Goal: Use online tool/utility: Utilize a website feature to perform a specific function

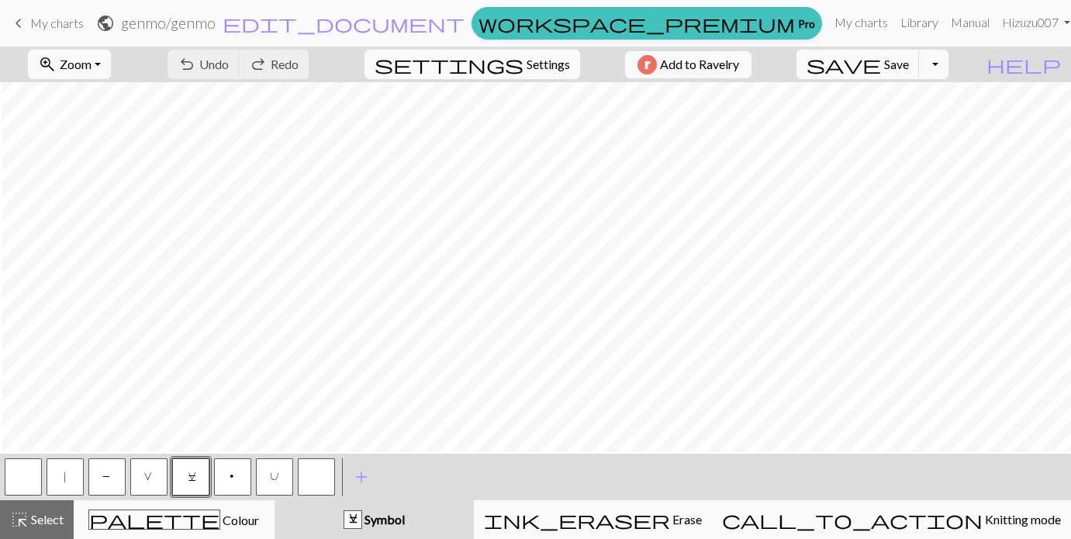
scroll to position [380, 250]
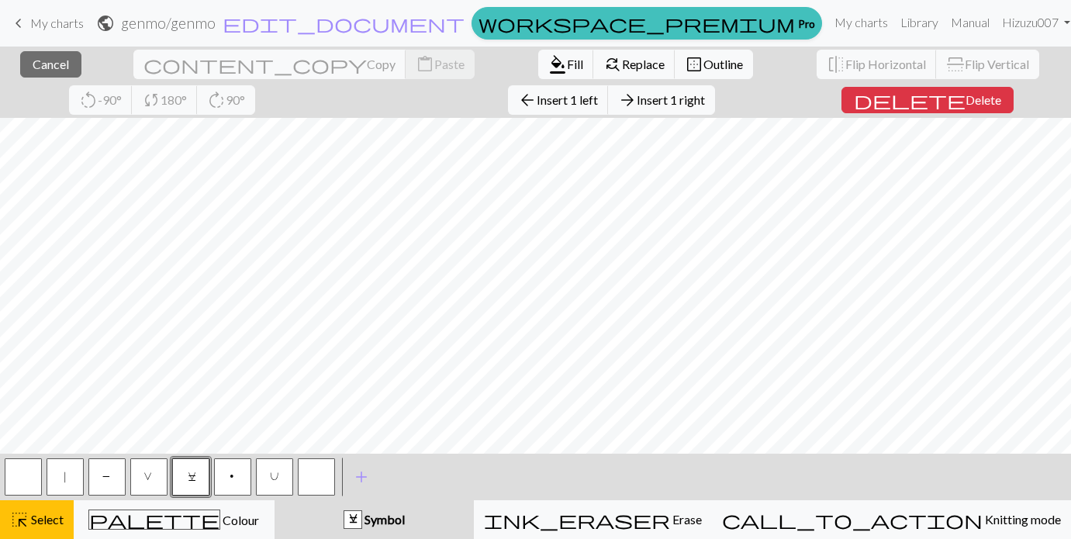
click at [1019, 98] on div "close Cancel content_copy Copy content_paste Paste format_color_fill Fill find_…" at bounding box center [535, 293] width 1071 height 492
click at [537, 98] on span "Insert 1 left" at bounding box center [567, 99] width 61 height 15
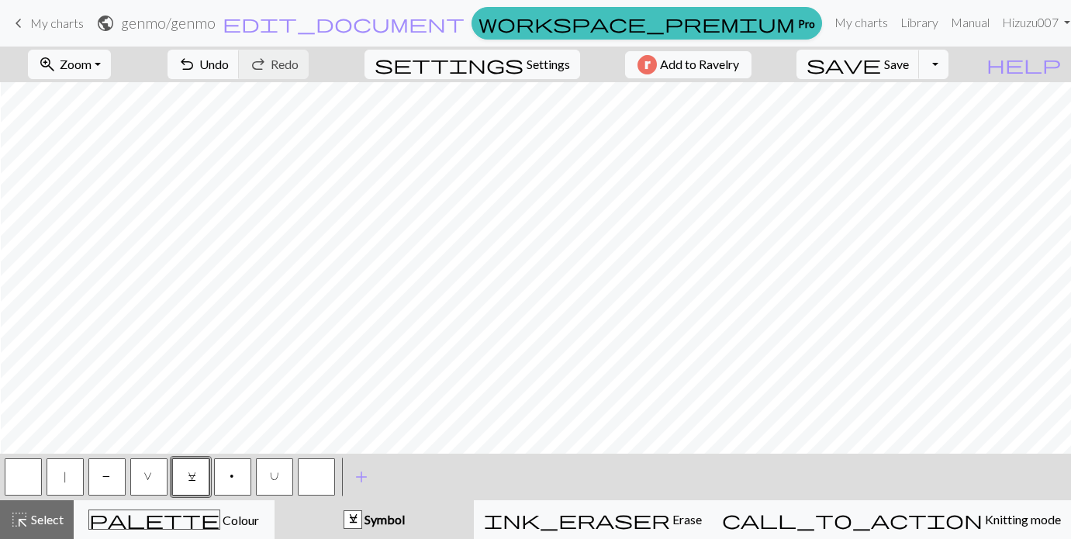
scroll to position [380, 271]
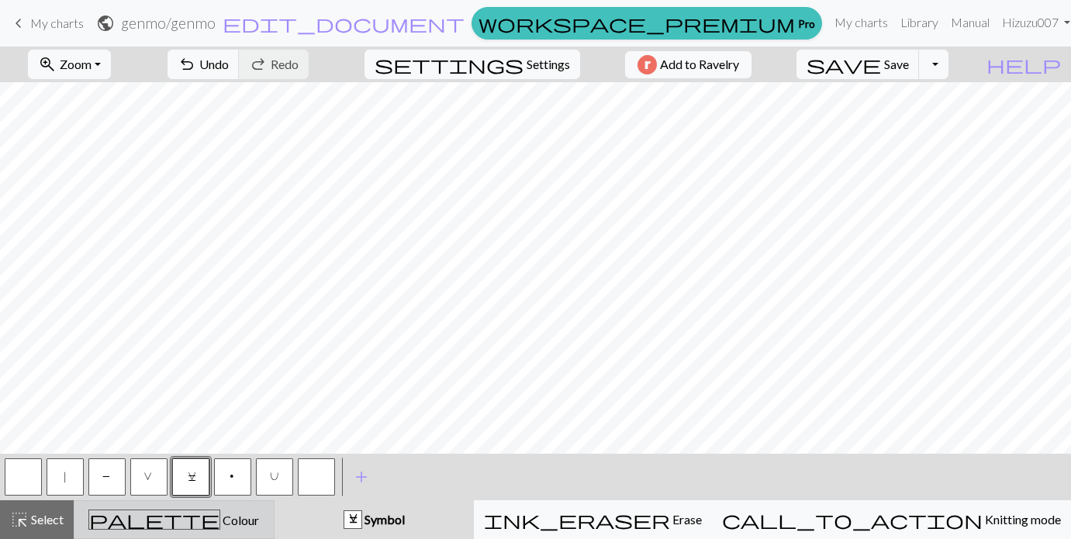
click at [160, 520] on div "palette Colour Colour" at bounding box center [174, 519] width 181 height 20
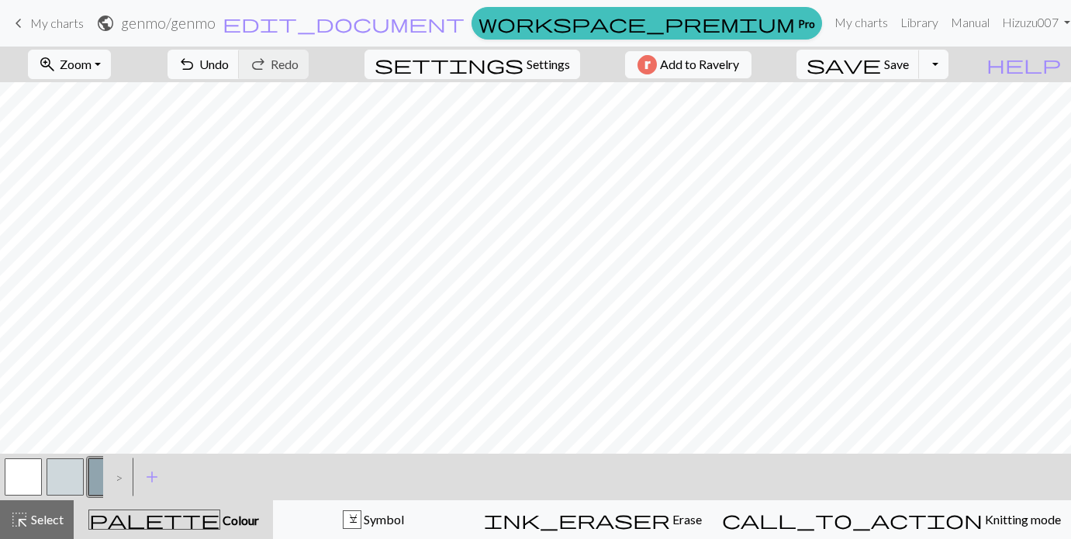
click at [66, 475] on button "button" at bounding box center [65, 476] width 37 height 37
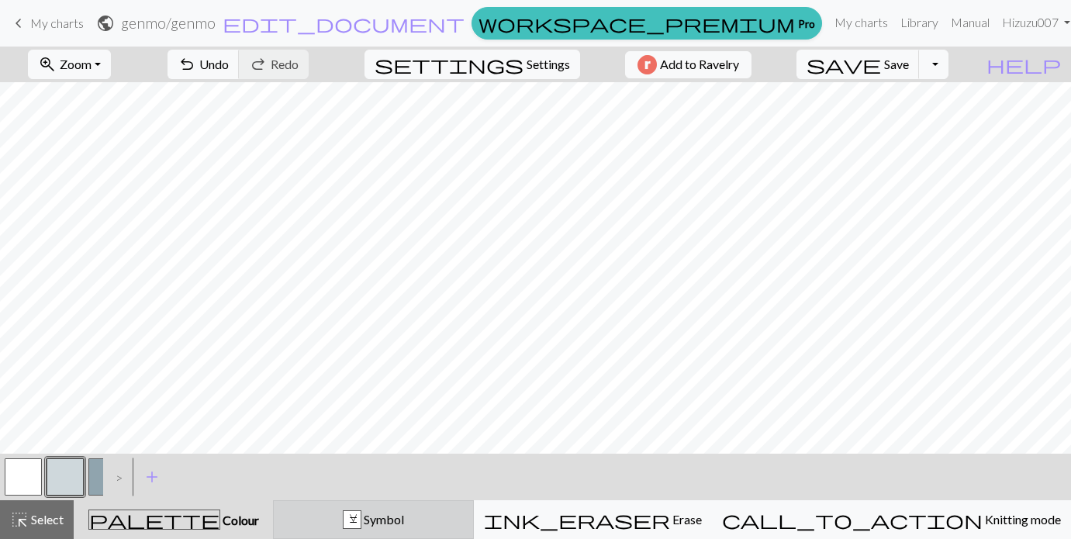
click at [416, 509] on button "C Symbol" at bounding box center [373, 519] width 201 height 39
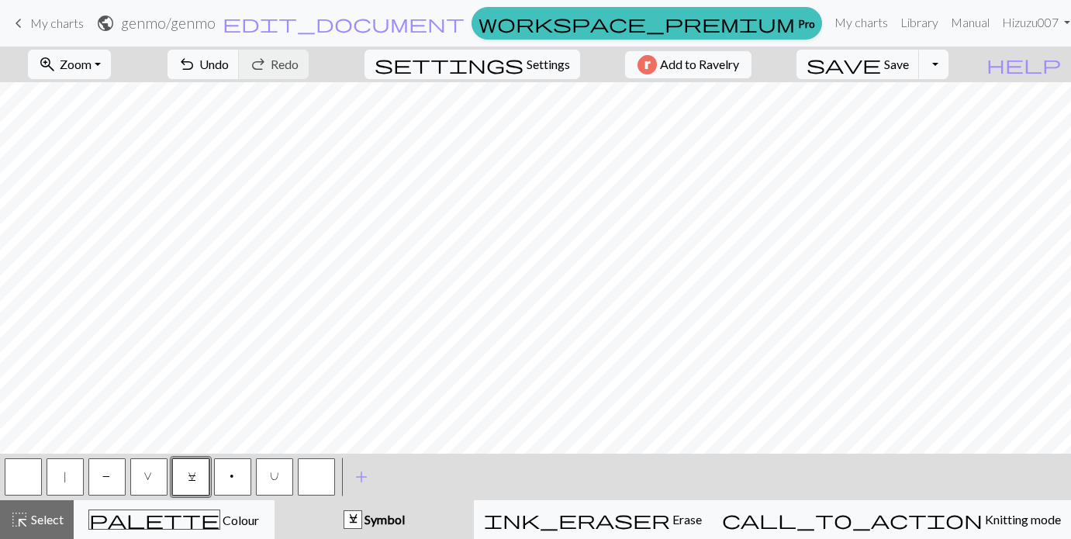
click at [27, 478] on button "button" at bounding box center [23, 476] width 37 height 37
click at [147, 475] on span "V" at bounding box center [148, 479] width 11 height 16
click at [58, 475] on button "|" at bounding box center [65, 476] width 37 height 37
click at [99, 473] on button "P" at bounding box center [106, 476] width 37 height 37
click at [143, 478] on button "V" at bounding box center [148, 476] width 37 height 37
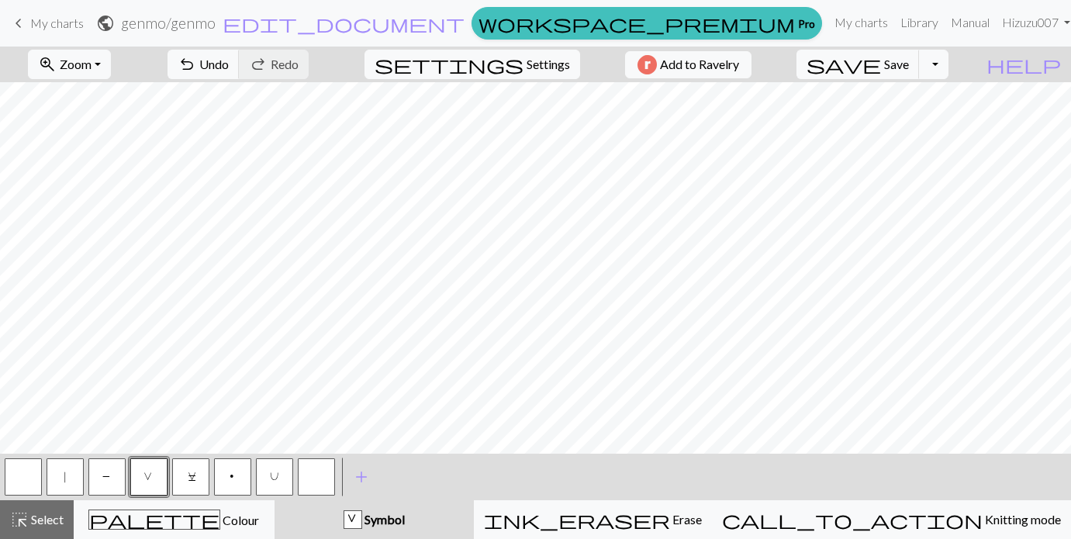
click at [192, 475] on span "C" at bounding box center [191, 479] width 7 height 16
click at [148, 475] on span "V" at bounding box center [148, 479] width 11 height 16
click at [9, 483] on button "button" at bounding box center [23, 476] width 37 height 37
click at [142, 468] on button "V" at bounding box center [148, 476] width 37 height 37
click at [268, 478] on button "U" at bounding box center [274, 476] width 37 height 37
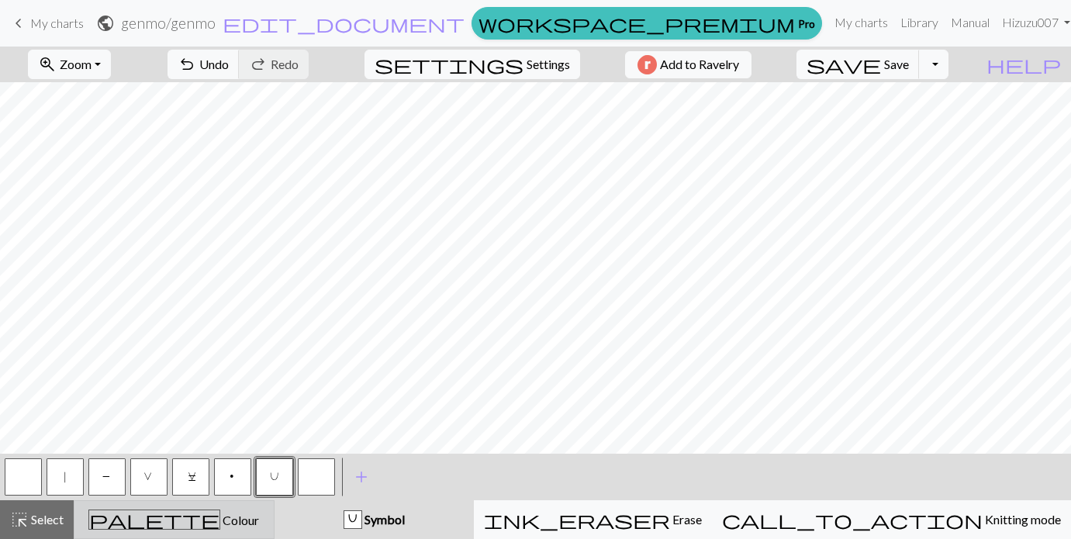
click at [220, 522] on span "Colour" at bounding box center [239, 520] width 39 height 15
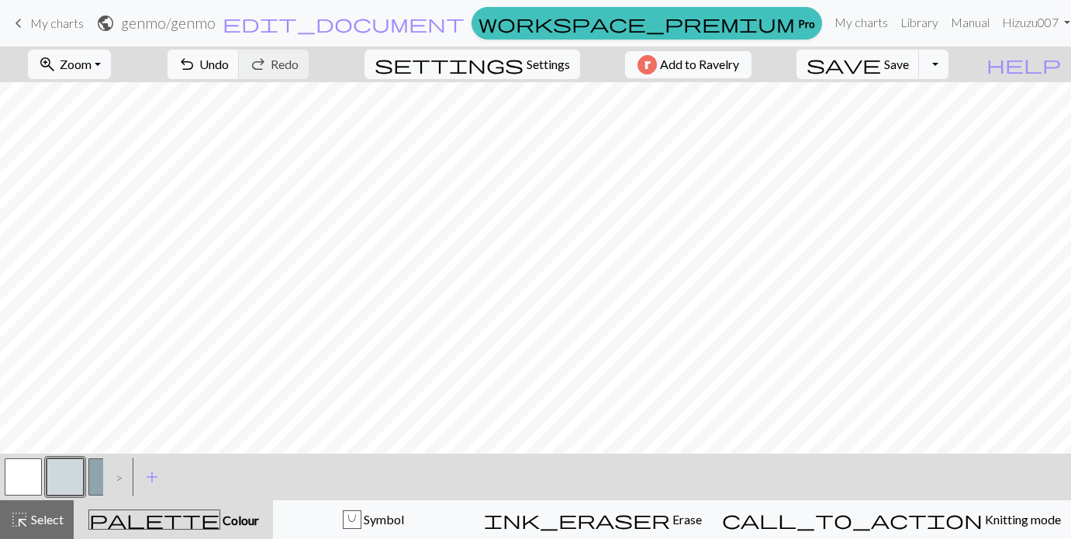
click at [97, 479] on button "button" at bounding box center [106, 476] width 37 height 37
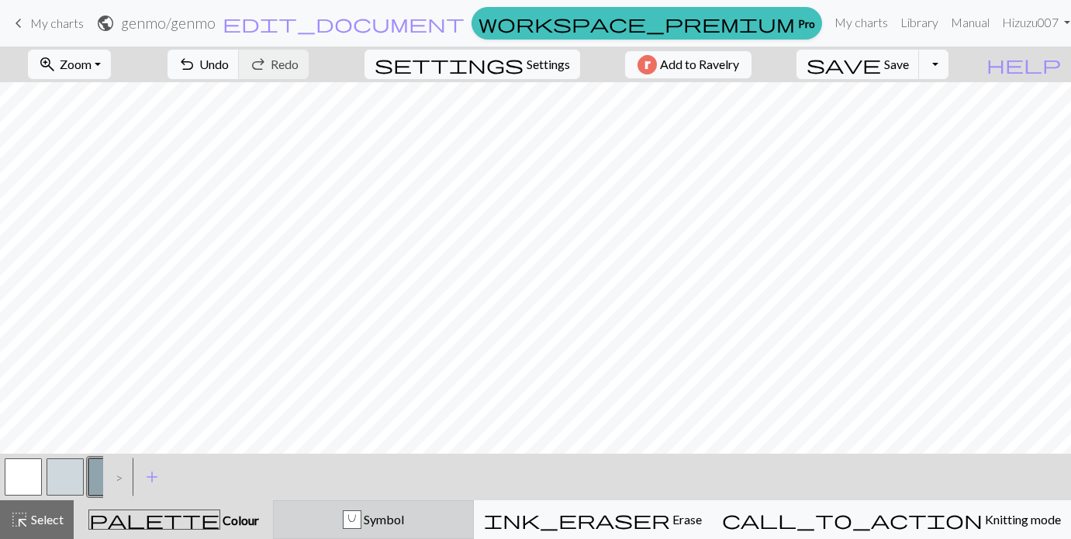
click at [391, 515] on div "U Symbol" at bounding box center [373, 519] width 181 height 19
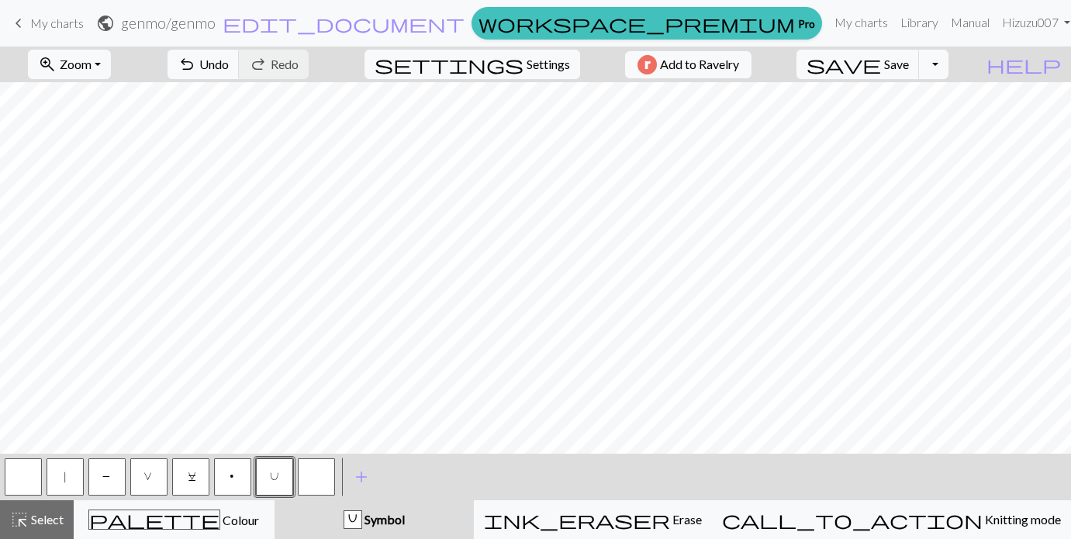
click at [147, 468] on button "V" at bounding box center [148, 476] width 37 height 37
click at [196, 472] on button "C" at bounding box center [190, 476] width 37 height 37
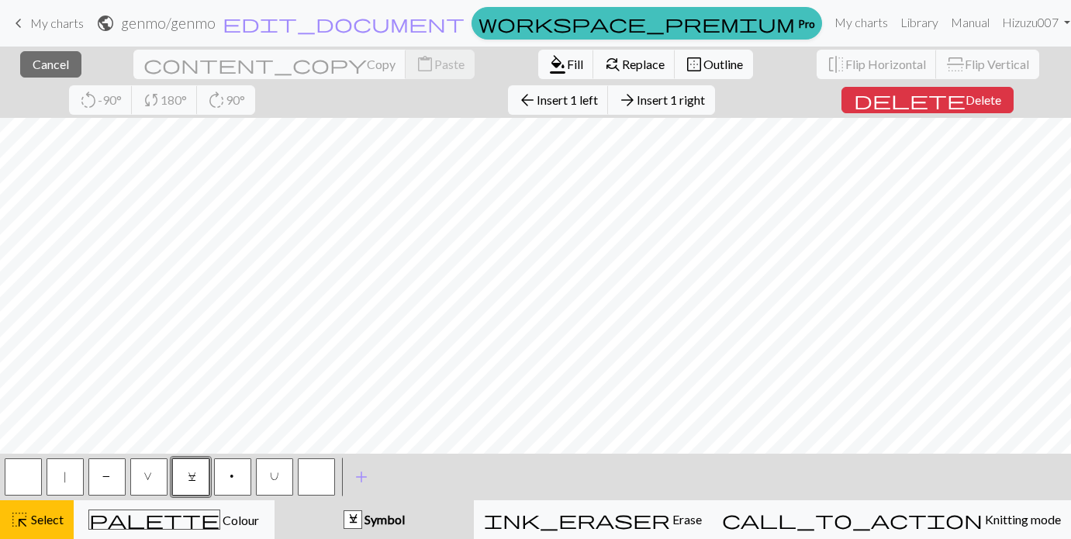
click at [213, 102] on div "close Cancel content_copy Copy content_paste Paste format_color_fill Fill find_…" at bounding box center [535, 293] width 1071 height 492
click at [537, 97] on span "Insert 1 left" at bounding box center [567, 99] width 61 height 15
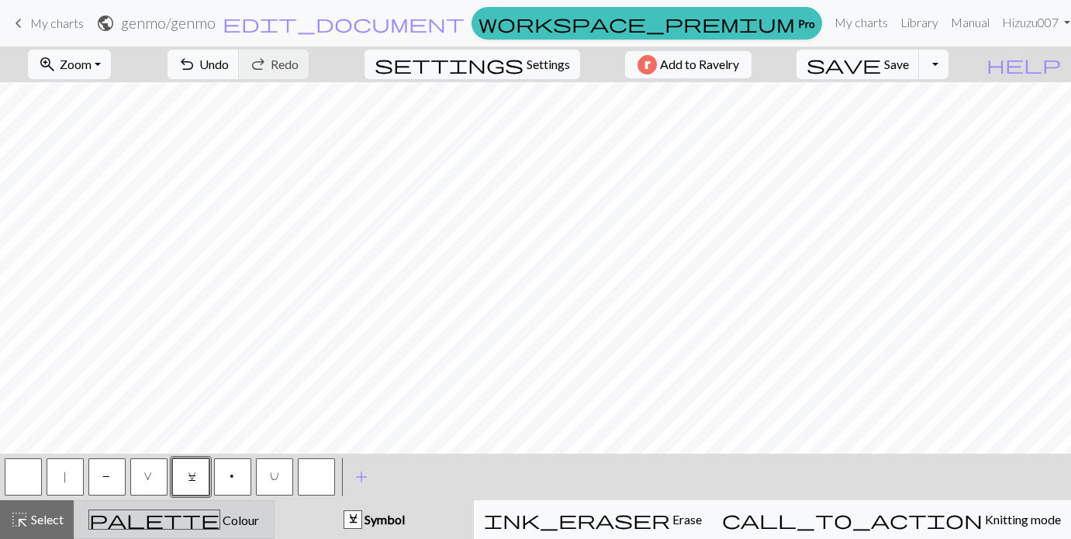
click at [235, 530] on button "palette Colour Colour" at bounding box center [174, 519] width 201 height 39
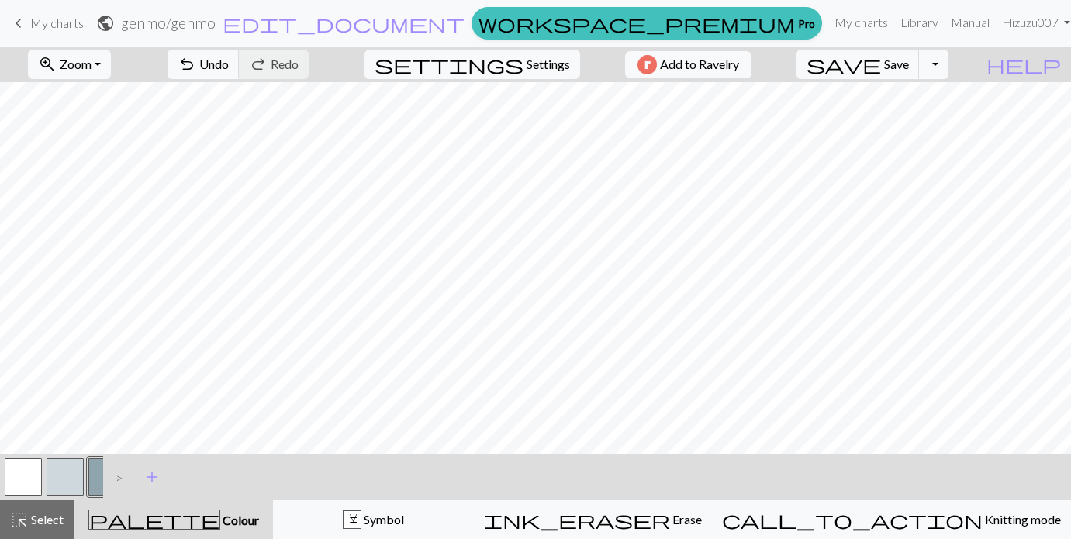
click at [62, 472] on button "button" at bounding box center [65, 476] width 37 height 37
click at [91, 475] on button "button" at bounding box center [106, 476] width 37 height 37
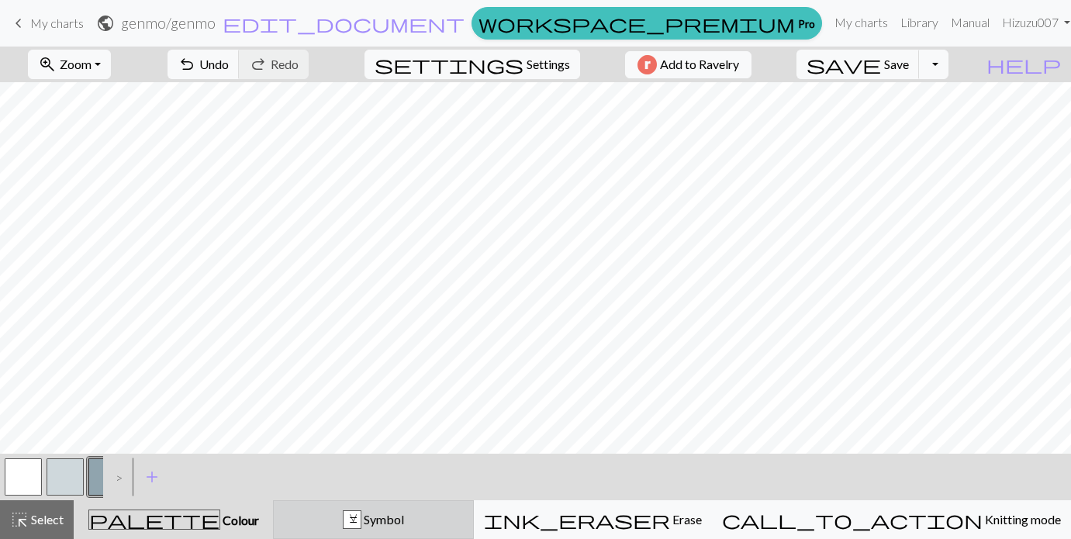
click at [380, 516] on div "C Symbol" at bounding box center [373, 519] width 181 height 19
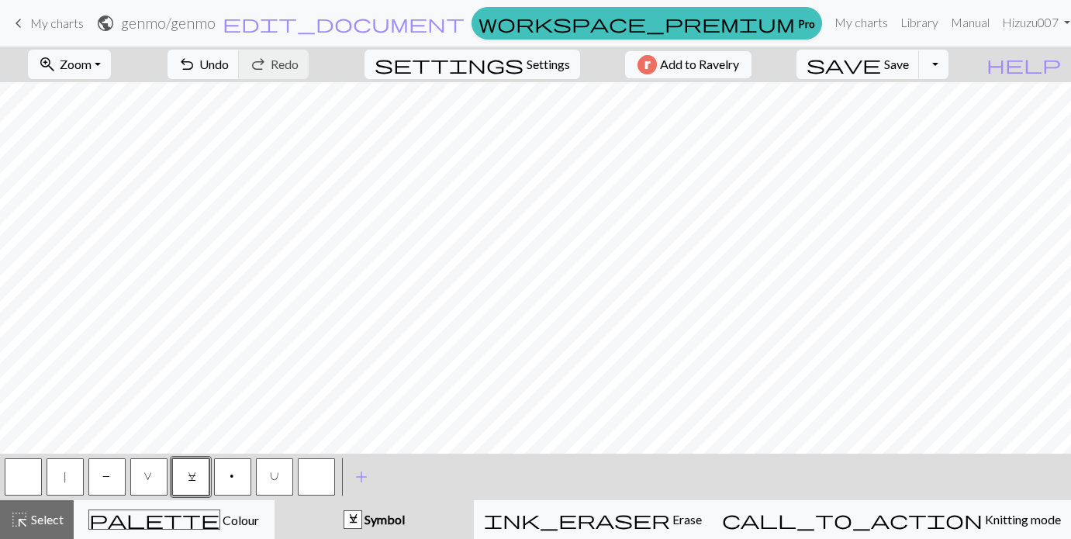
click at [280, 475] on button "U" at bounding box center [274, 476] width 37 height 37
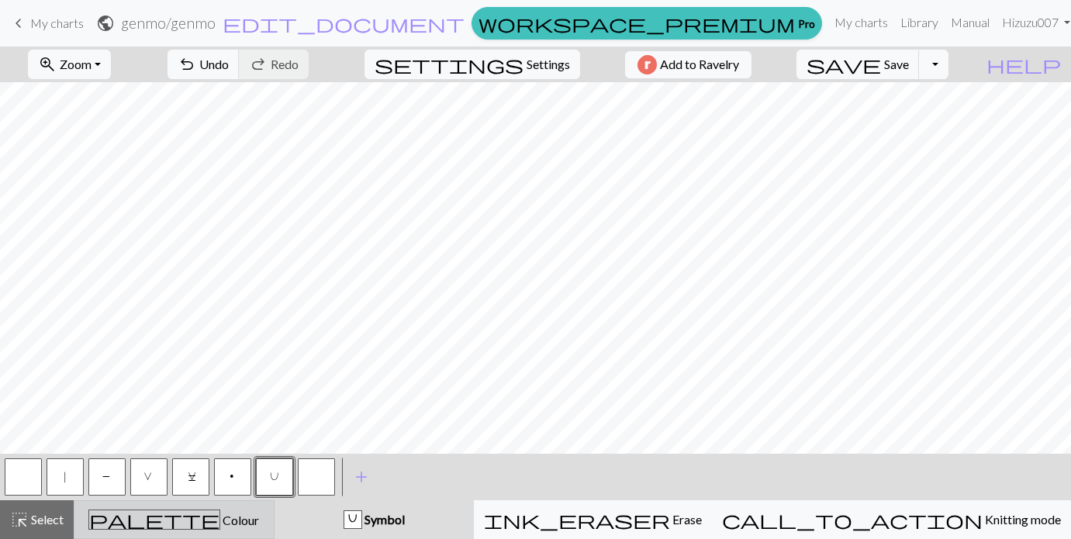
click at [254, 506] on button "palette Colour Colour" at bounding box center [174, 519] width 201 height 39
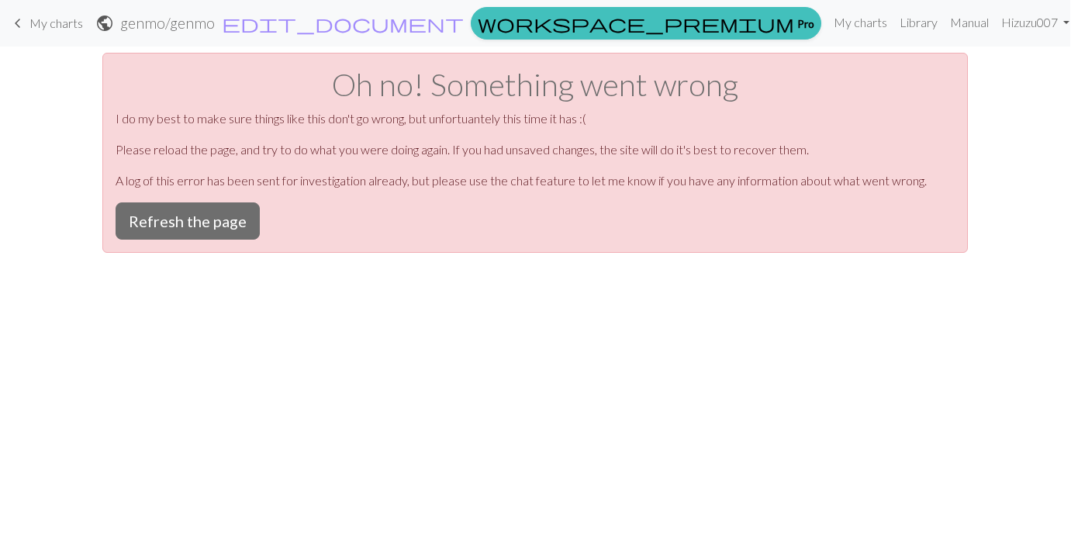
scroll to position [0, 0]
click at [173, 218] on button "Refresh the page" at bounding box center [188, 220] width 144 height 37
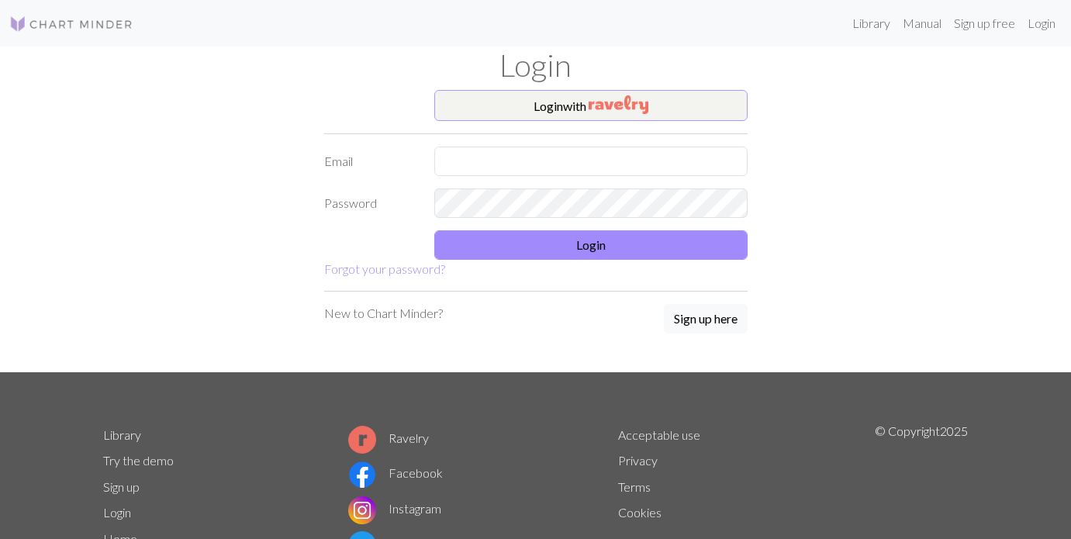
click at [590, 100] on img "button" at bounding box center [618, 104] width 60 height 19
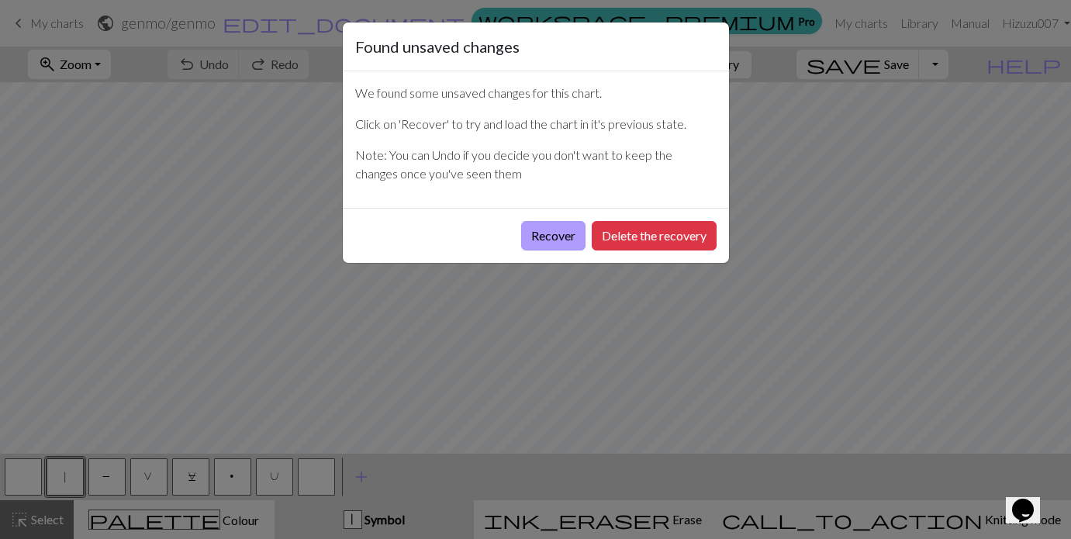
click at [536, 238] on button "Recover" at bounding box center [553, 235] width 64 height 29
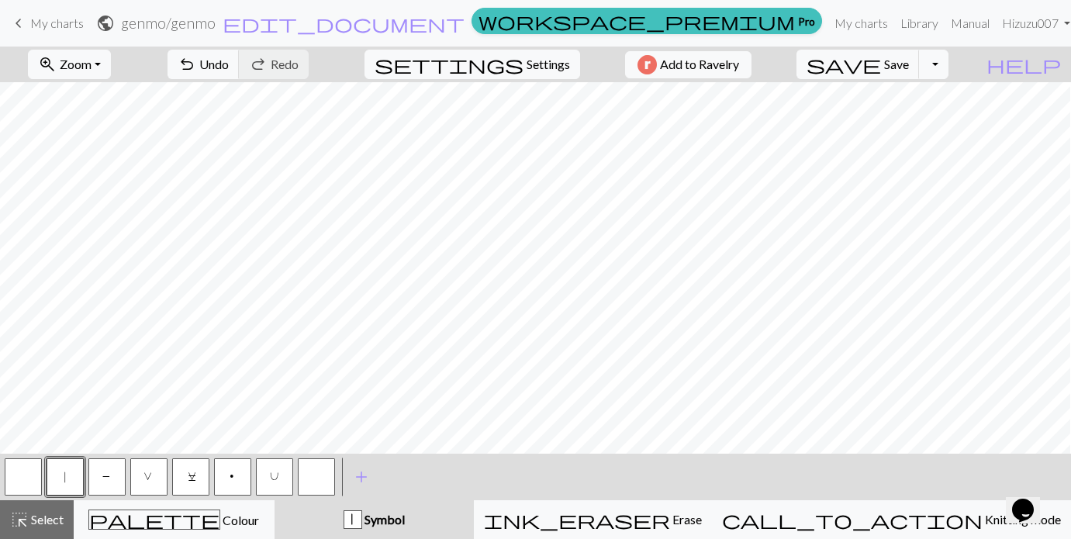
scroll to position [382, 2]
click at [105, 475] on span "P" at bounding box center [106, 479] width 9 height 16
click at [13, 478] on button "button" at bounding box center [23, 476] width 37 height 37
click at [918, 53] on button "save Save Save" at bounding box center [857, 64] width 123 height 29
click at [909, 64] on span "Save" at bounding box center [896, 64] width 25 height 15
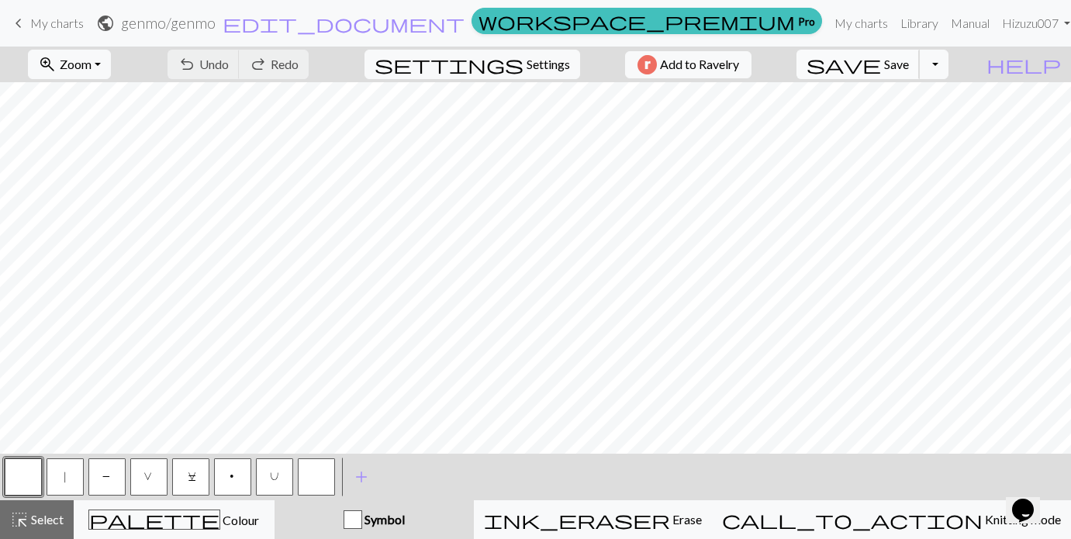
scroll to position [481, 1]
click at [64, 476] on span "|" at bounding box center [65, 479] width 7 height 16
click at [108, 477] on span "P" at bounding box center [106, 479] width 9 height 16
click at [69, 475] on button "|" at bounding box center [65, 476] width 37 height 37
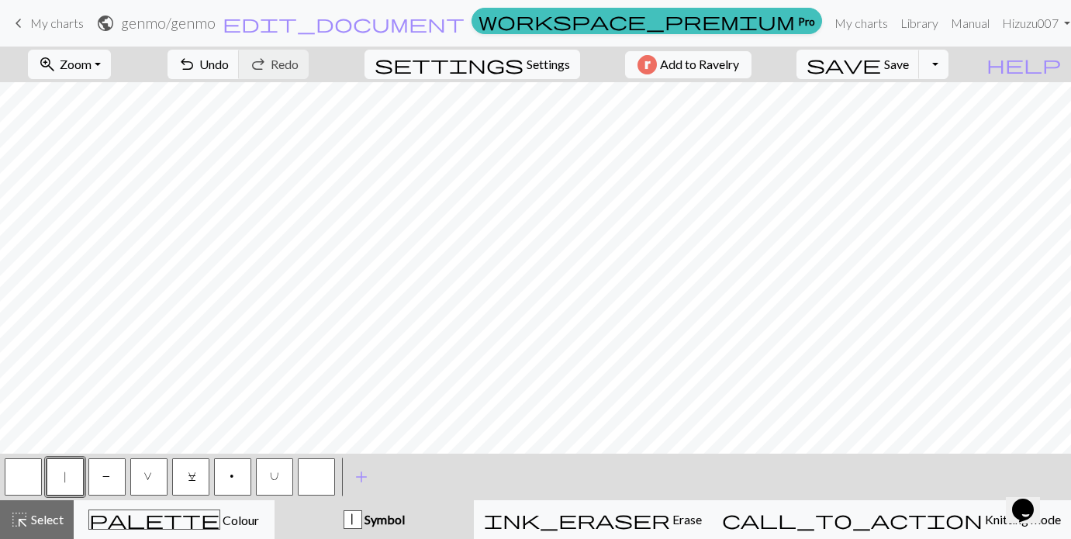
click at [109, 470] on button "P" at bounding box center [106, 476] width 37 height 37
click at [60, 476] on button "|" at bounding box center [65, 476] width 37 height 37
click at [98, 472] on button "P" at bounding box center [106, 476] width 37 height 37
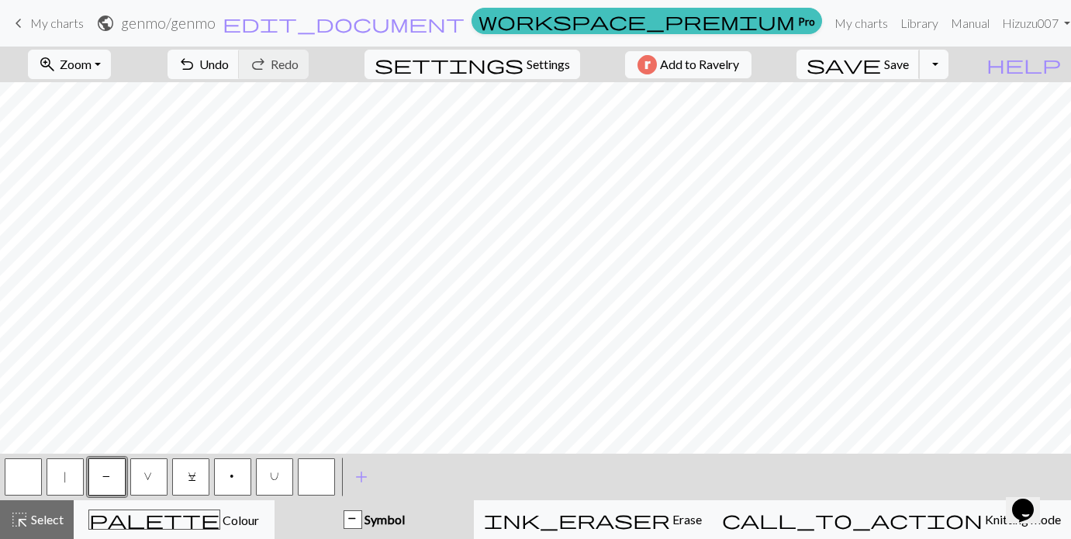
click at [909, 65] on span "Save" at bounding box center [896, 64] width 25 height 15
click at [196, 62] on span "undo" at bounding box center [187, 64] width 19 height 22
click at [75, 472] on button "|" at bounding box center [65, 476] width 37 height 37
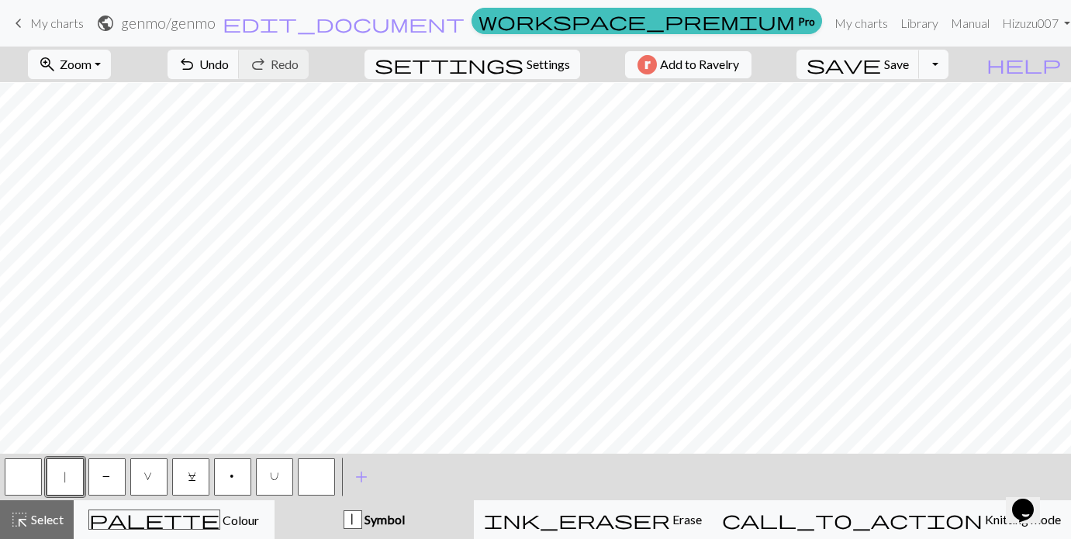
scroll to position [629, 0]
click at [105, 476] on span "P" at bounding box center [106, 479] width 9 height 16
click at [909, 61] on span "Save" at bounding box center [896, 64] width 25 height 15
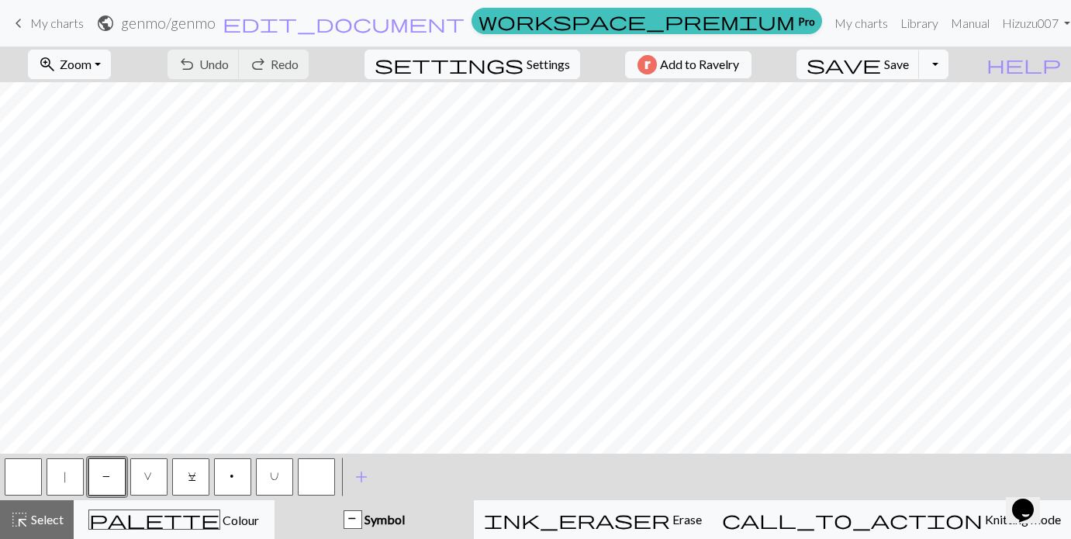
click at [273, 472] on span "U" at bounding box center [274, 479] width 9 height 16
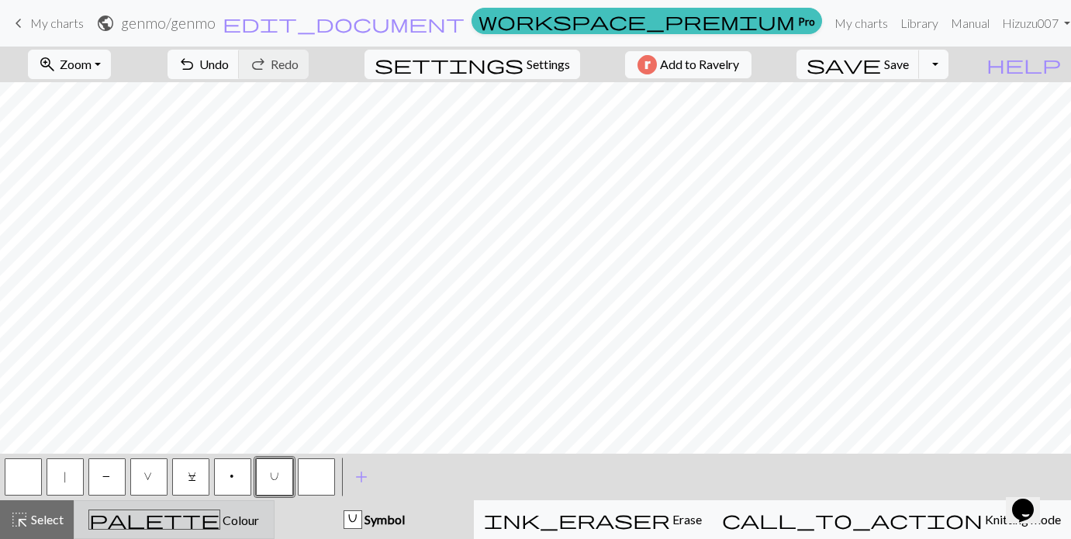
click at [147, 509] on button "palette Colour Colour" at bounding box center [174, 519] width 201 height 39
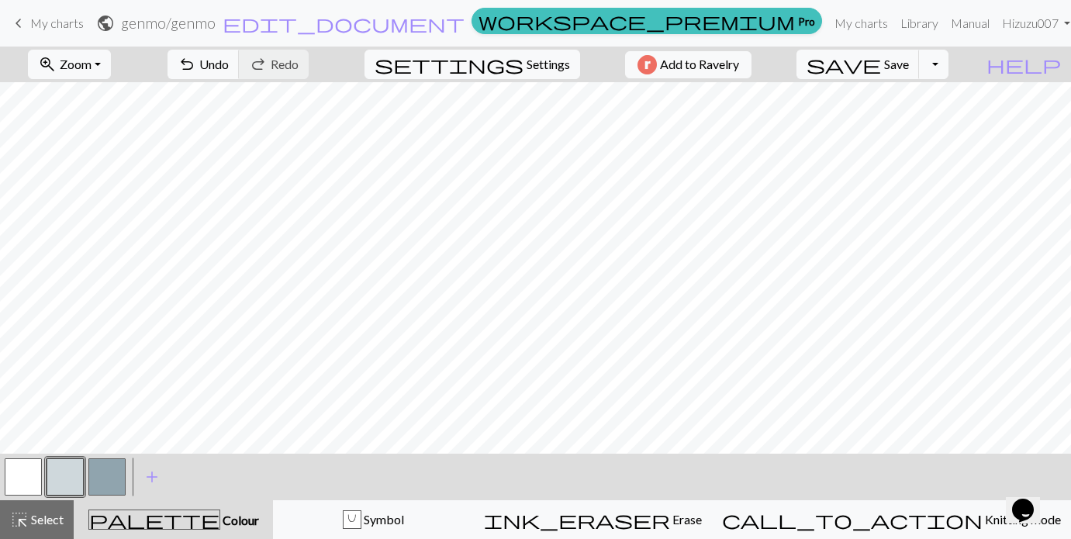
click at [101, 475] on button "button" at bounding box center [106, 476] width 37 height 37
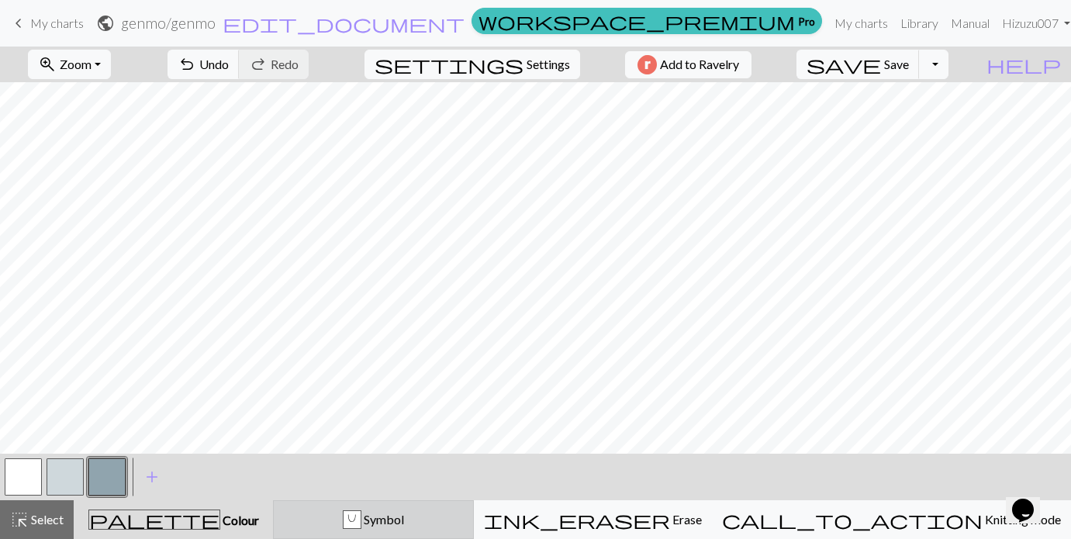
click at [372, 516] on div "U Symbol" at bounding box center [373, 519] width 181 height 19
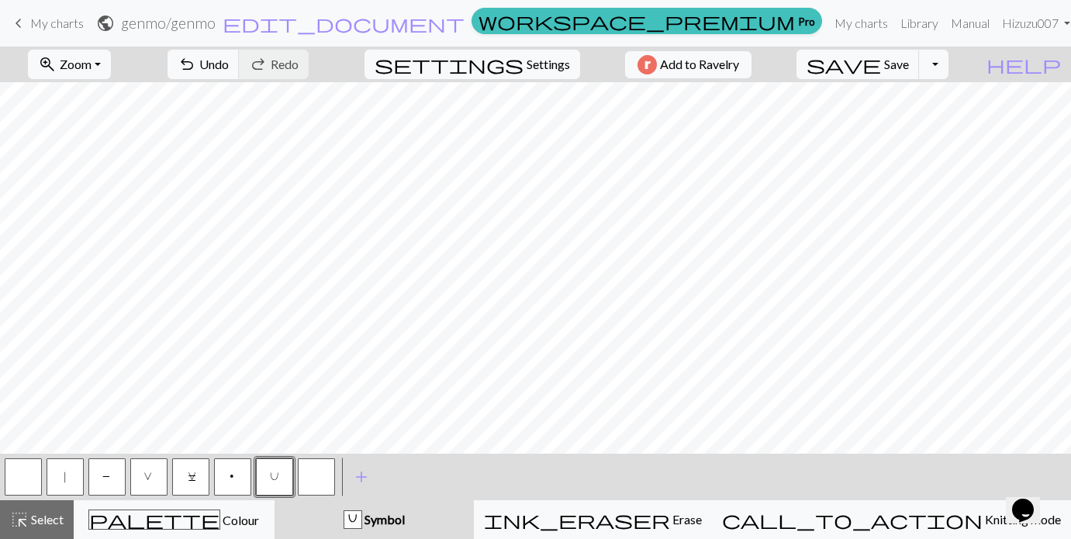
click at [147, 471] on button "V" at bounding box center [148, 476] width 37 height 37
click at [189, 477] on span "C" at bounding box center [191, 479] width 7 height 16
click at [150, 480] on span "V" at bounding box center [148, 479] width 11 height 16
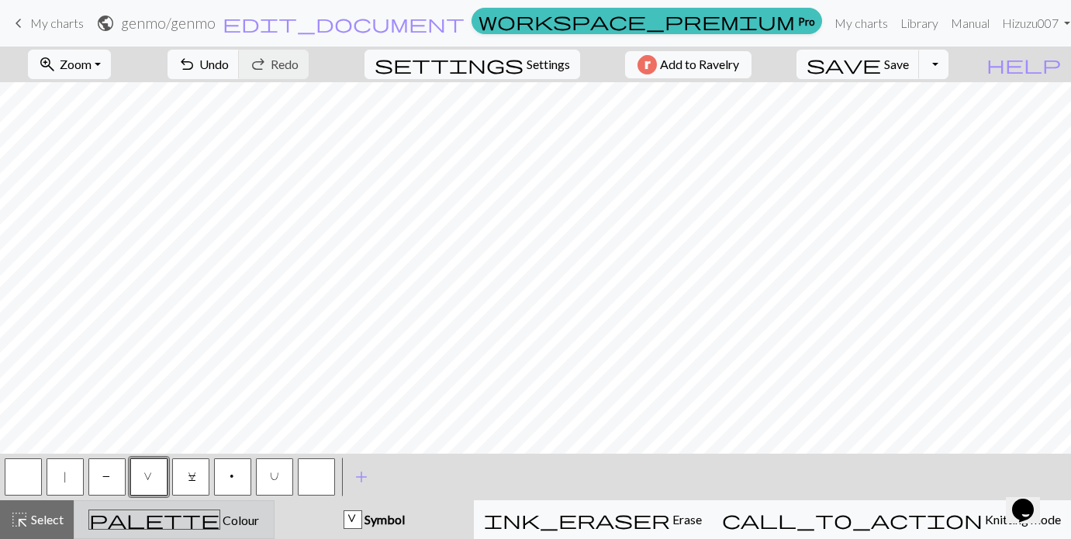
click at [220, 510] on div "palette Colour Colour" at bounding box center [174, 519] width 181 height 20
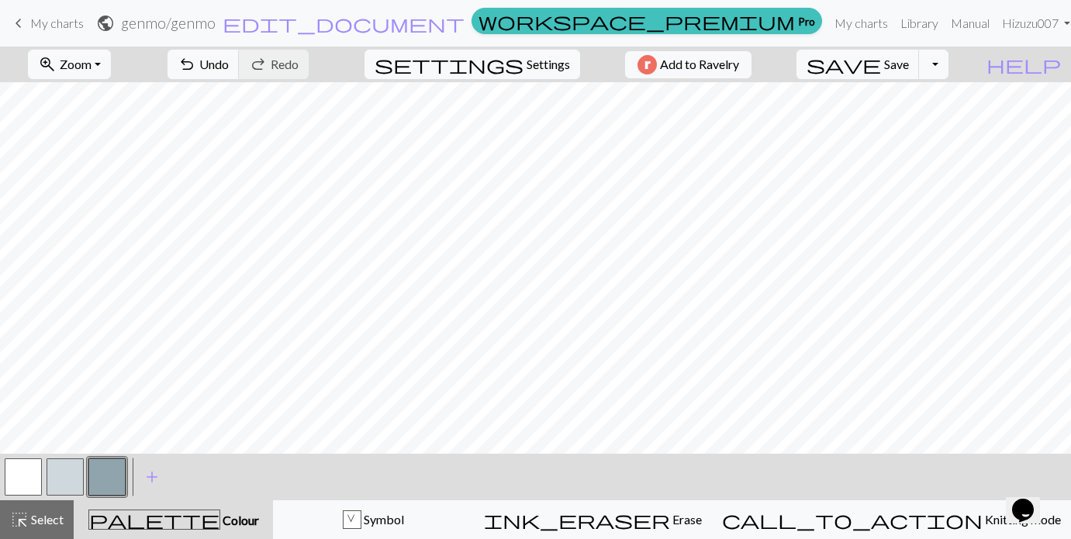
click at [64, 481] on button "button" at bounding box center [65, 476] width 37 height 37
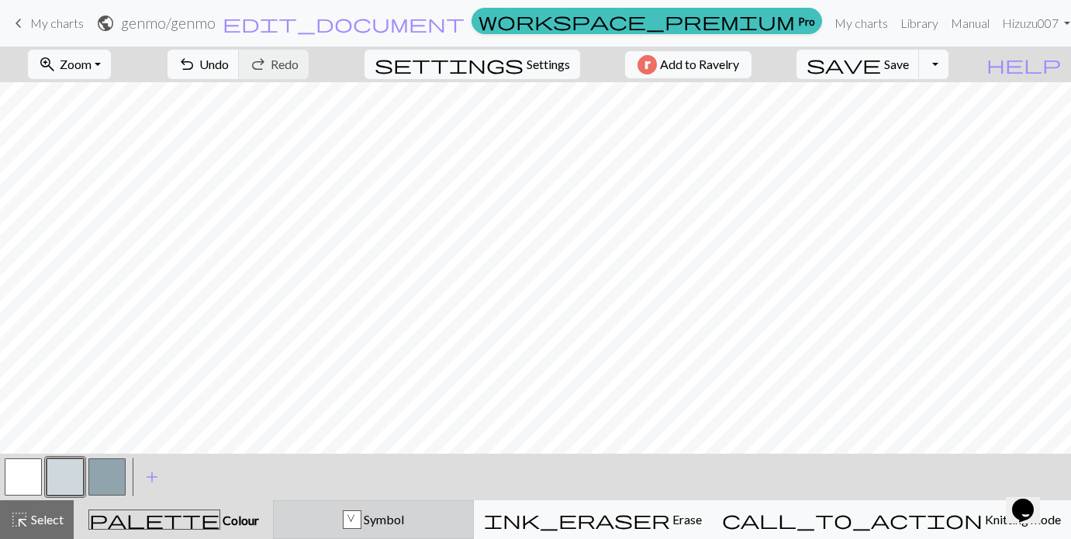
click at [404, 512] on span "Symbol" at bounding box center [382, 519] width 43 height 15
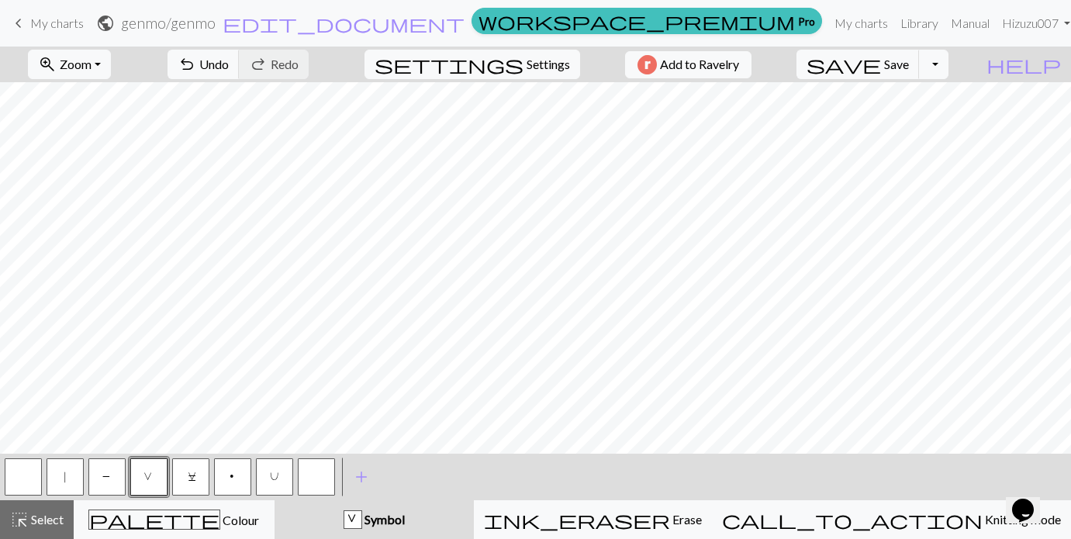
click at [21, 473] on button "button" at bounding box center [23, 476] width 37 height 37
click at [909, 63] on span "Save" at bounding box center [896, 64] width 25 height 15
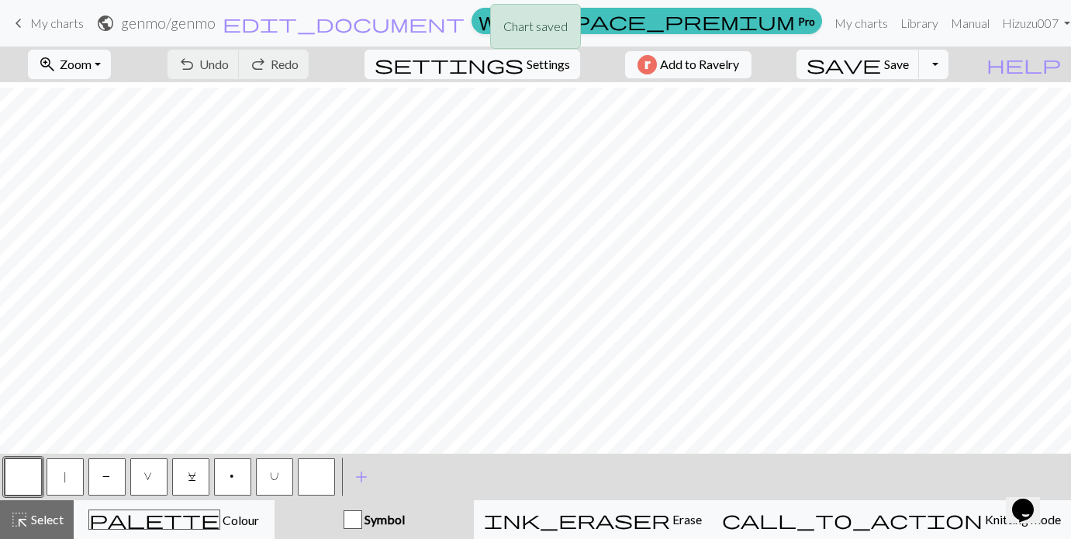
scroll to position [440, 292]
